Goal: Information Seeking & Learning: Check status

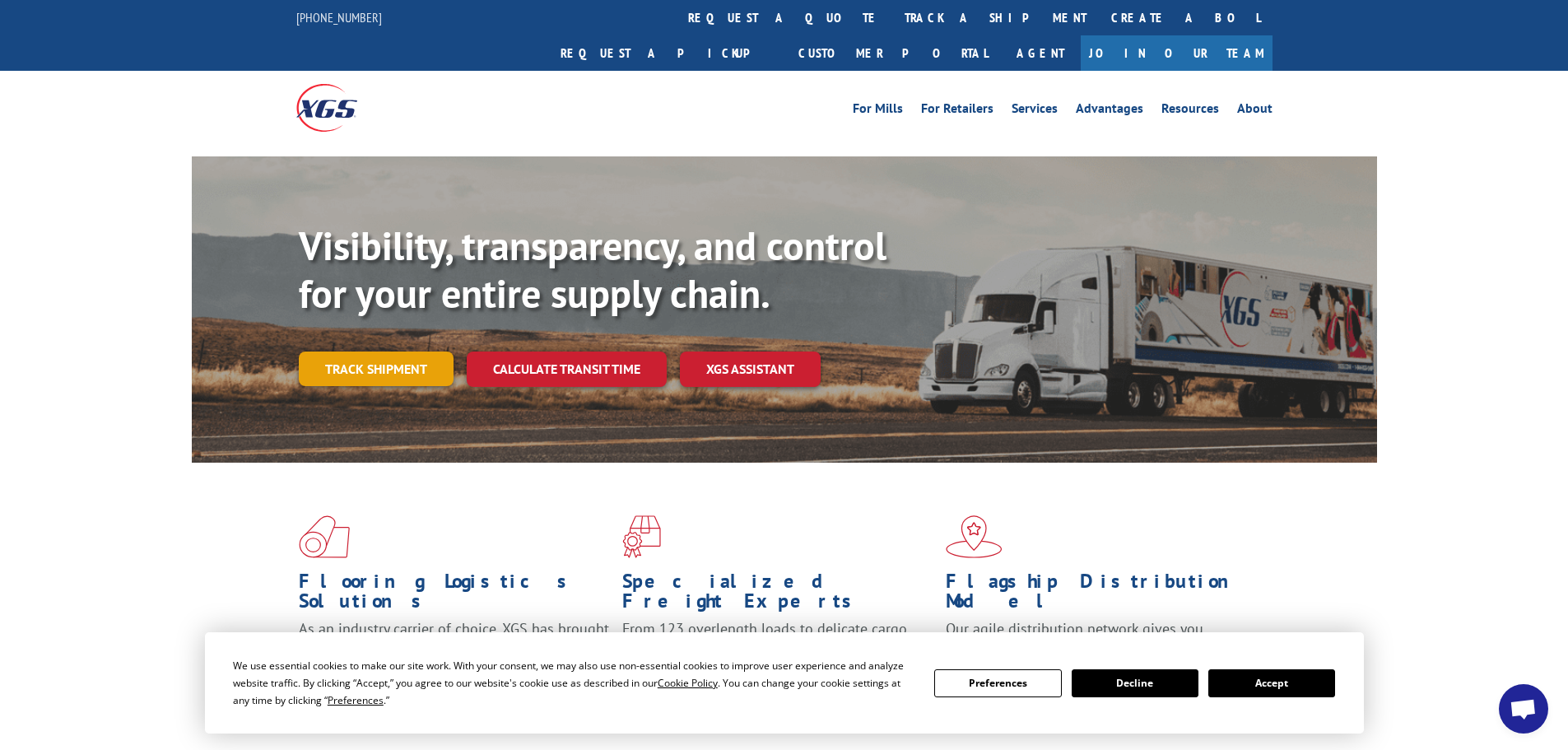
click at [372, 352] on link "Track shipment" at bounding box center [376, 369] width 155 height 34
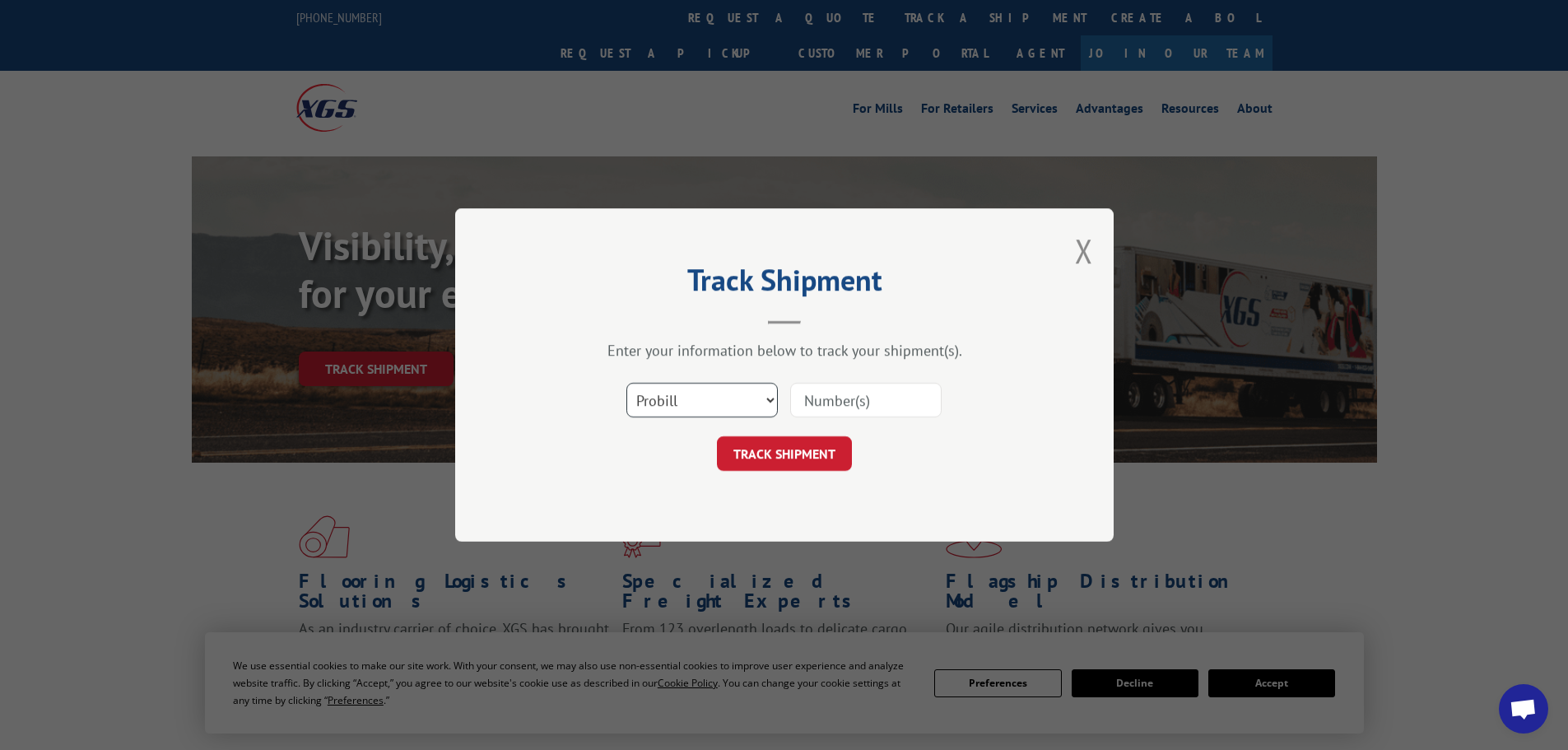
click at [681, 406] on select "Select category... Probill BOL PO" at bounding box center [702, 400] width 152 height 34
select select "bol"
click at [626, 383] on select "Select category... Probill BOL PO" at bounding box center [702, 400] width 152 height 34
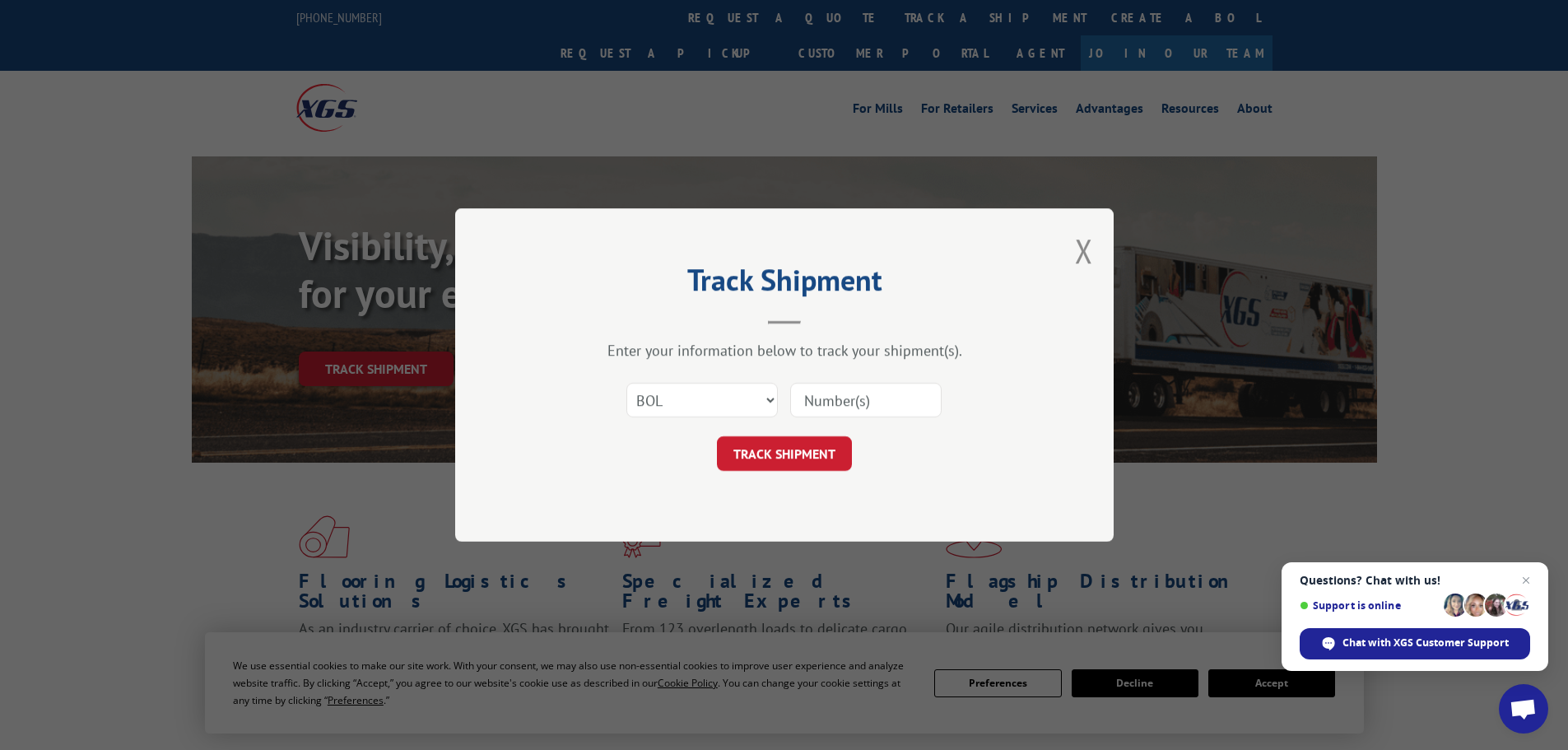
click at [835, 397] on input at bounding box center [865, 400] width 152 height 34
paste input "2864771"
type input "2864771"
click at [778, 457] on button "TRACK SHIPMENT" at bounding box center [785, 453] width 135 height 34
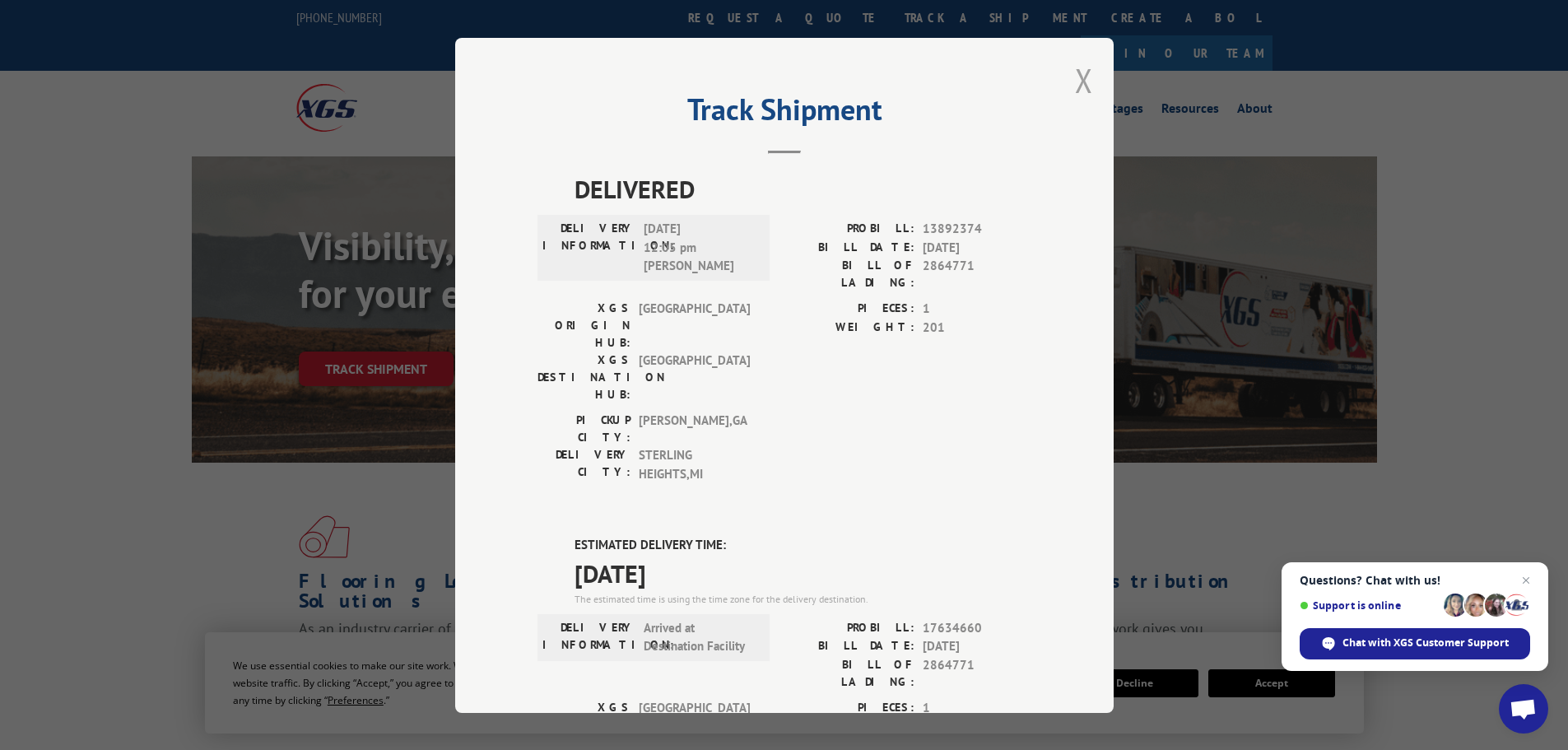
click at [1081, 85] on button "Close modal" at bounding box center [1084, 80] width 18 height 44
